Goal: Transaction & Acquisition: Subscribe to service/newsletter

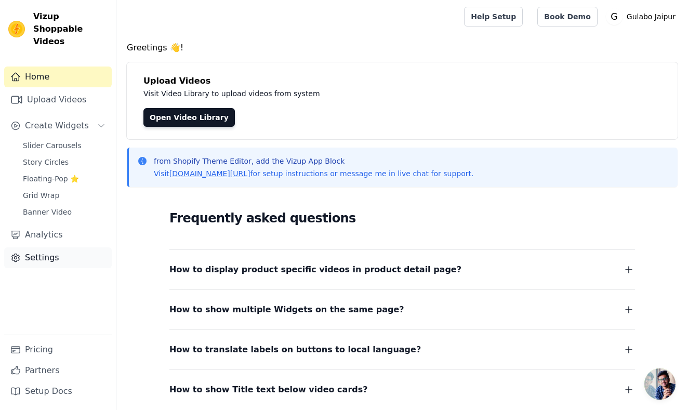
click at [47, 247] on link "Settings" at bounding box center [58, 257] width 108 height 21
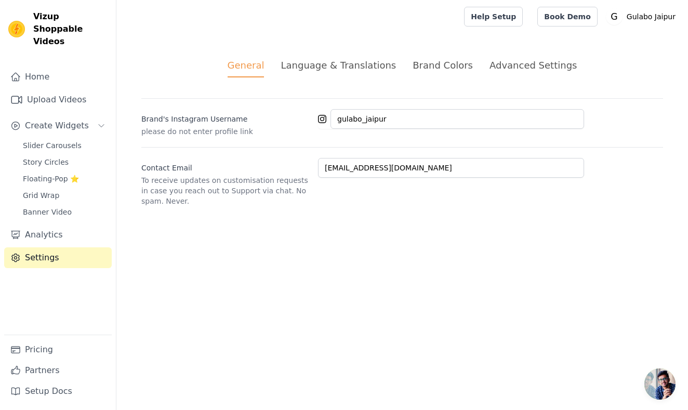
click at [55, 247] on link "Settings" at bounding box center [58, 257] width 108 height 21
click at [51, 66] on link "Home" at bounding box center [58, 76] width 108 height 21
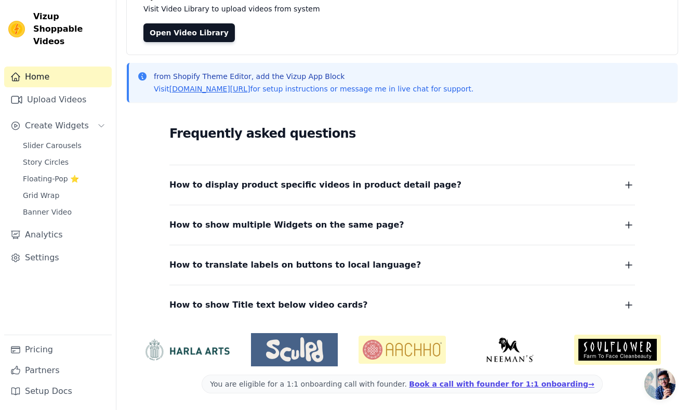
scroll to position [85, 0]
click at [193, 32] on link "Open Video Library" at bounding box center [188, 32] width 91 height 19
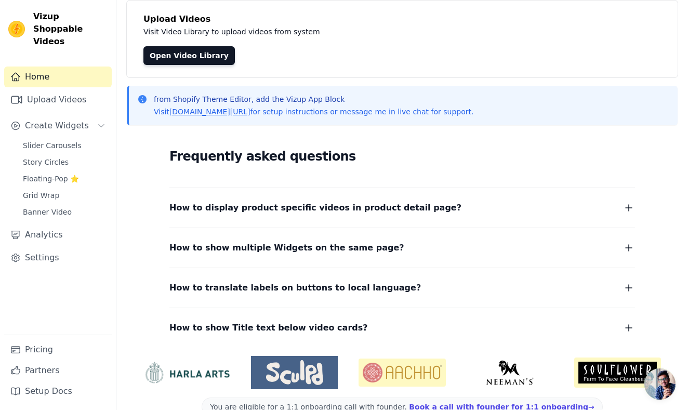
scroll to position [69, 0]
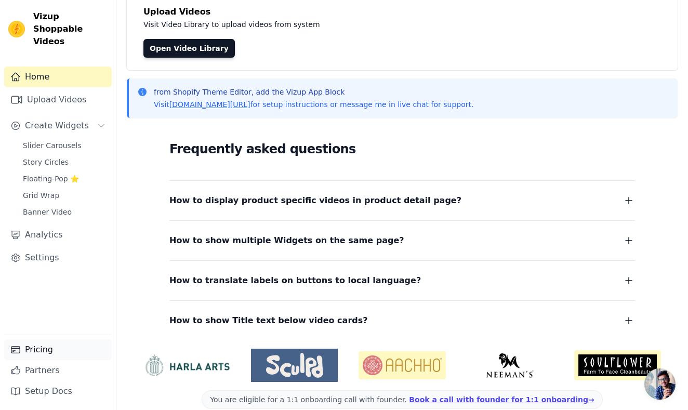
click at [47, 354] on link "Pricing" at bounding box center [58, 349] width 108 height 21
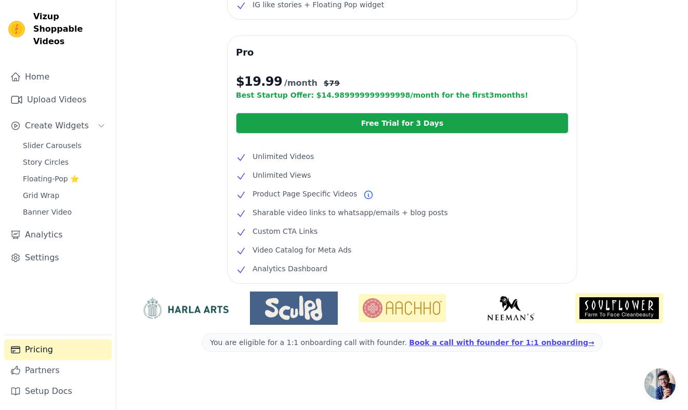
scroll to position [211, 0]
click at [405, 128] on link "Free Trial for 3 Days" at bounding box center [402, 123] width 332 height 21
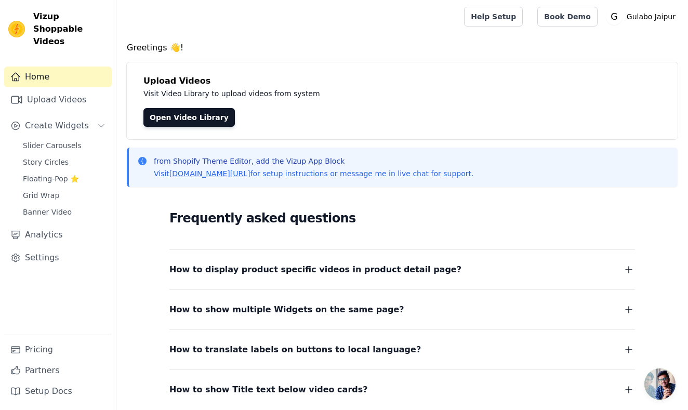
drag, startPoint x: 166, startPoint y: 1, endPoint x: 390, endPoint y: 34, distance: 225.9
click at [388, 35] on main "Greetings 👋! Upload Videos Visit Video Library to upload videos from system Ope…" at bounding box center [401, 263] width 571 height 461
